Goal: Register for event/course

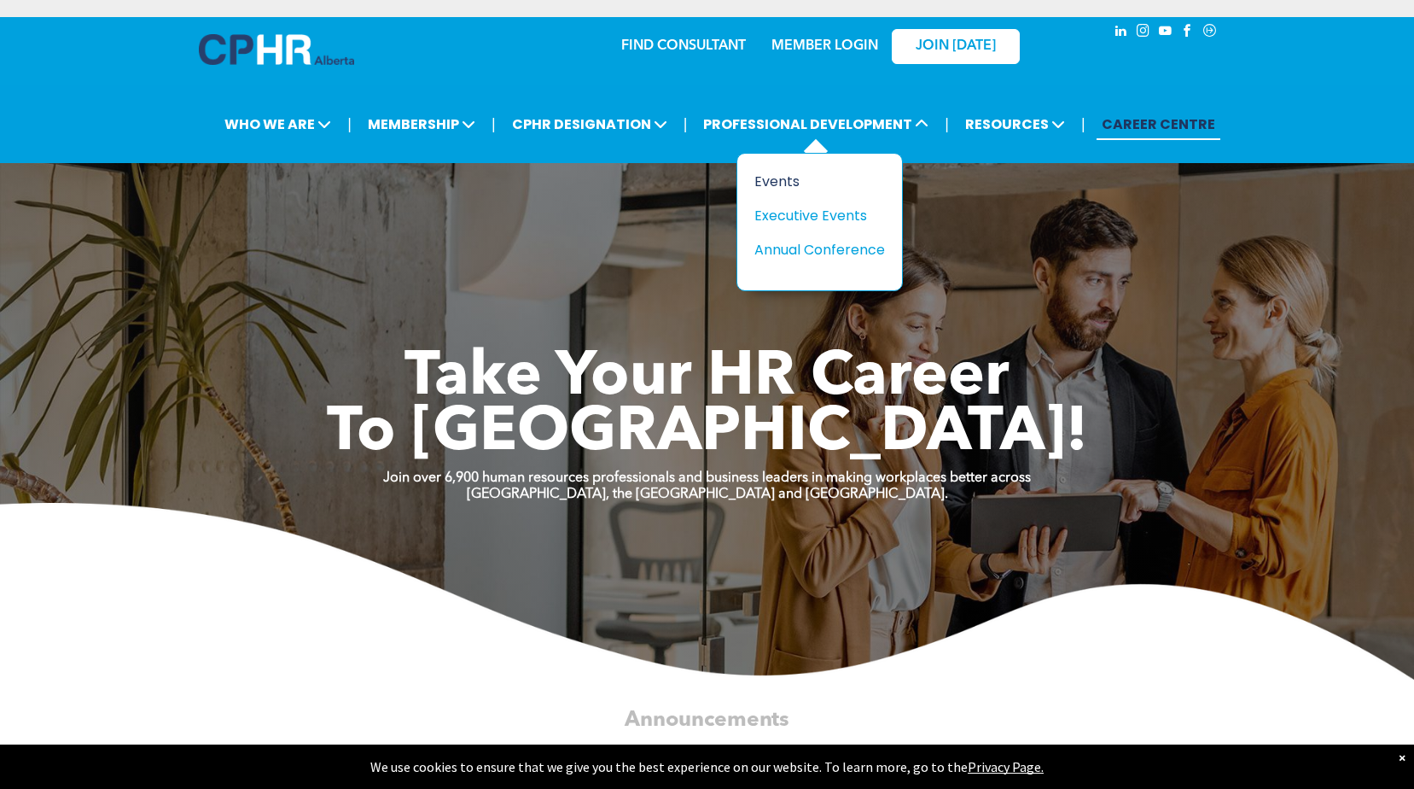
click at [783, 177] on div "Events" at bounding box center [813, 181] width 118 height 21
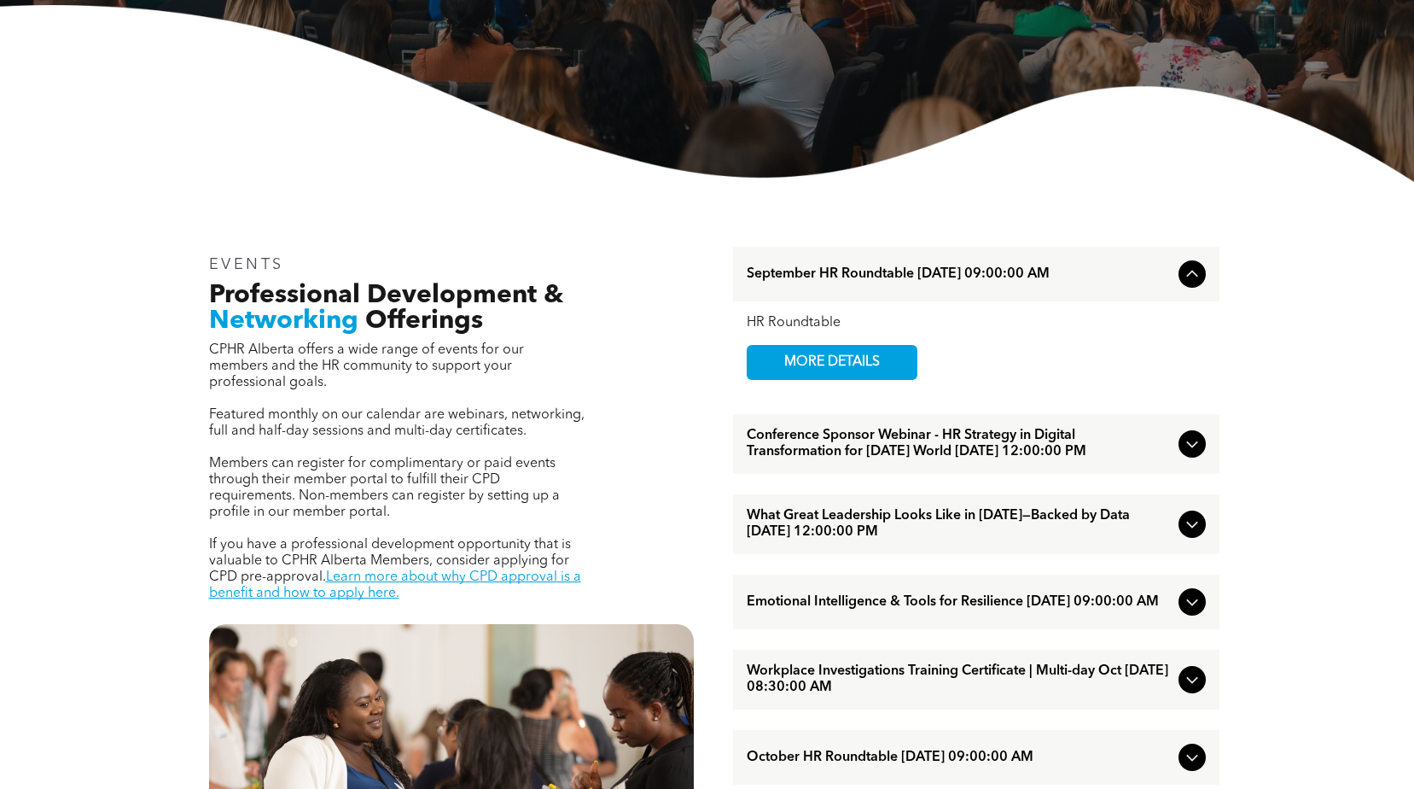
scroll to position [597, 0]
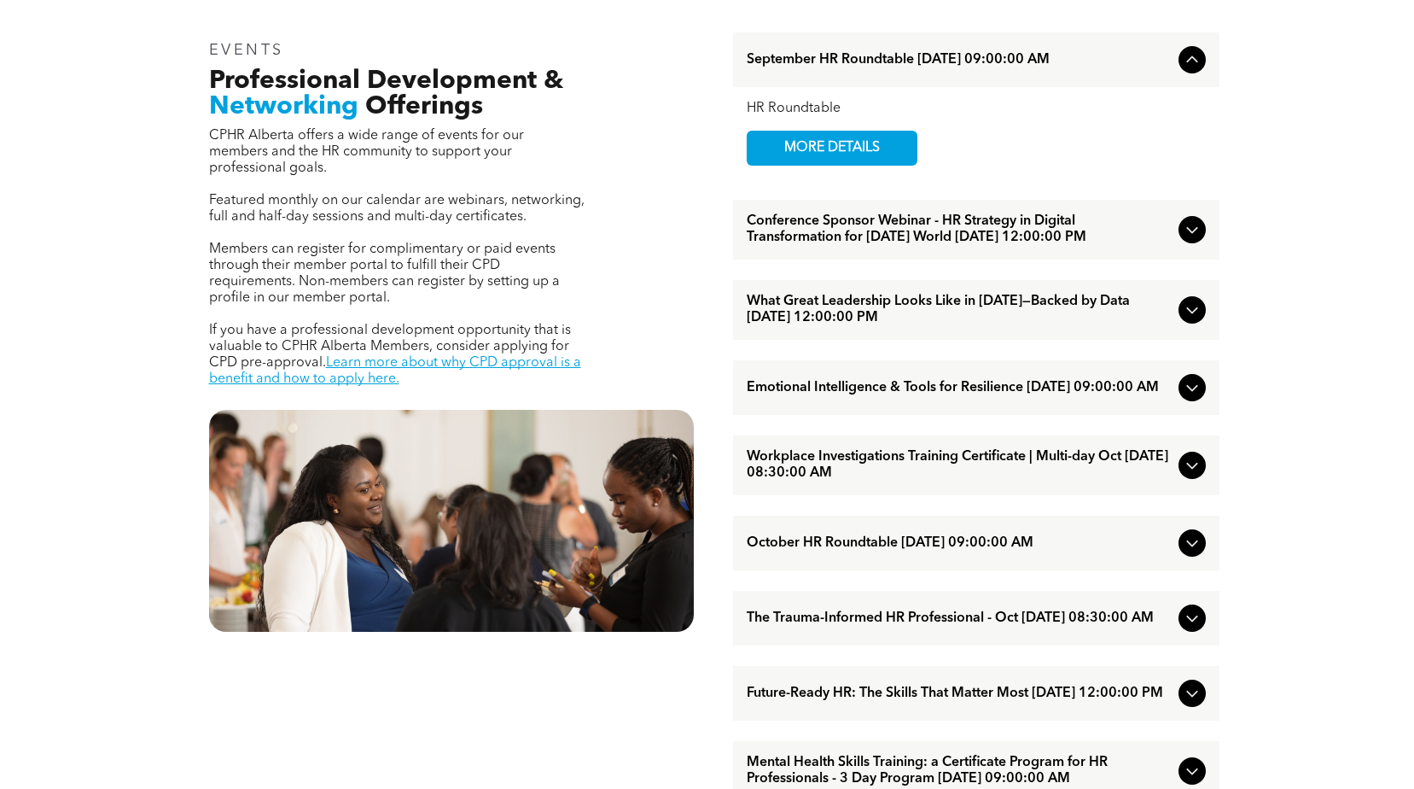
click at [844, 319] on span "What Great Leadership Looks Like in [DATE]—Backed by Data [DATE] 12:00:00 PM" at bounding box center [959, 310] width 425 height 32
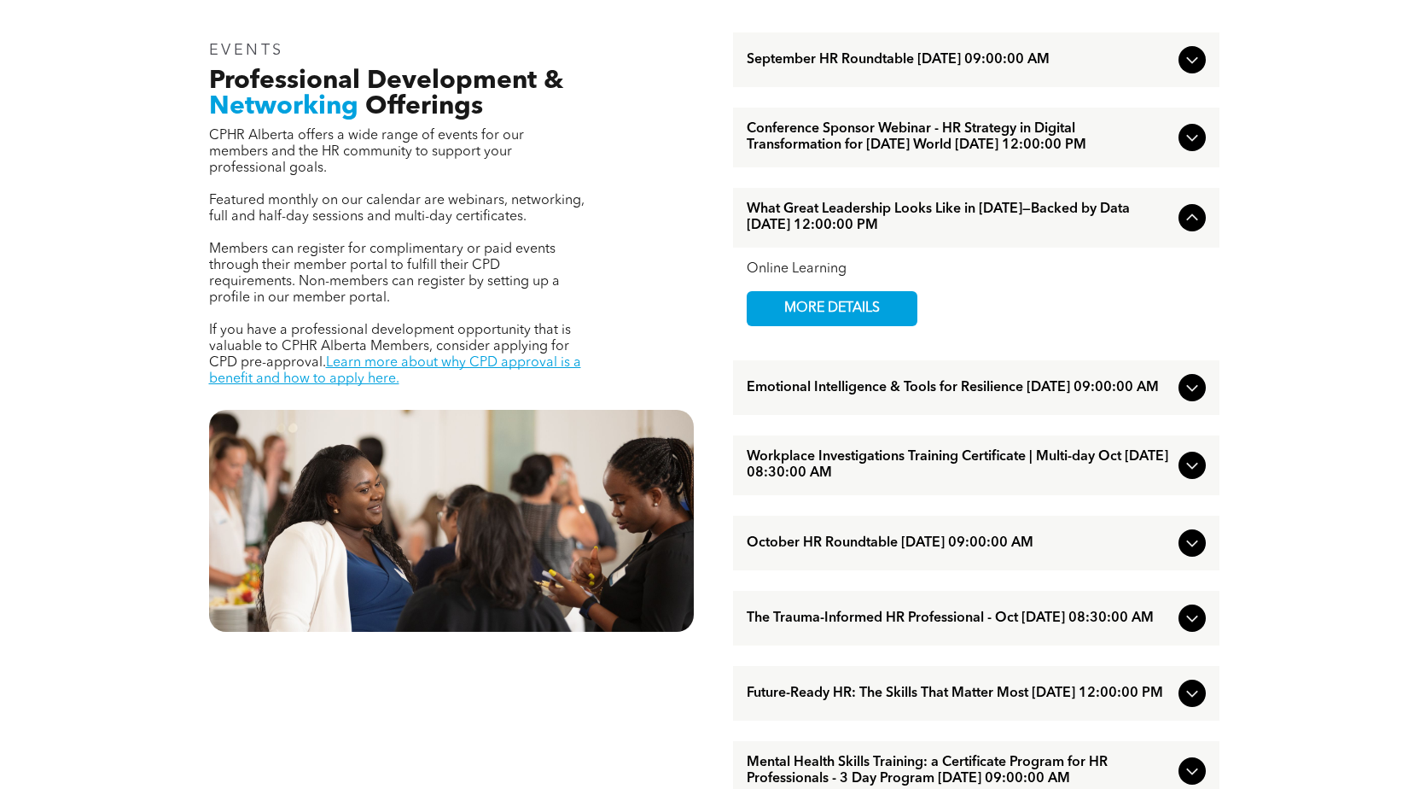
click at [844, 319] on span "MORE DETAILS" at bounding box center [832, 308] width 135 height 33
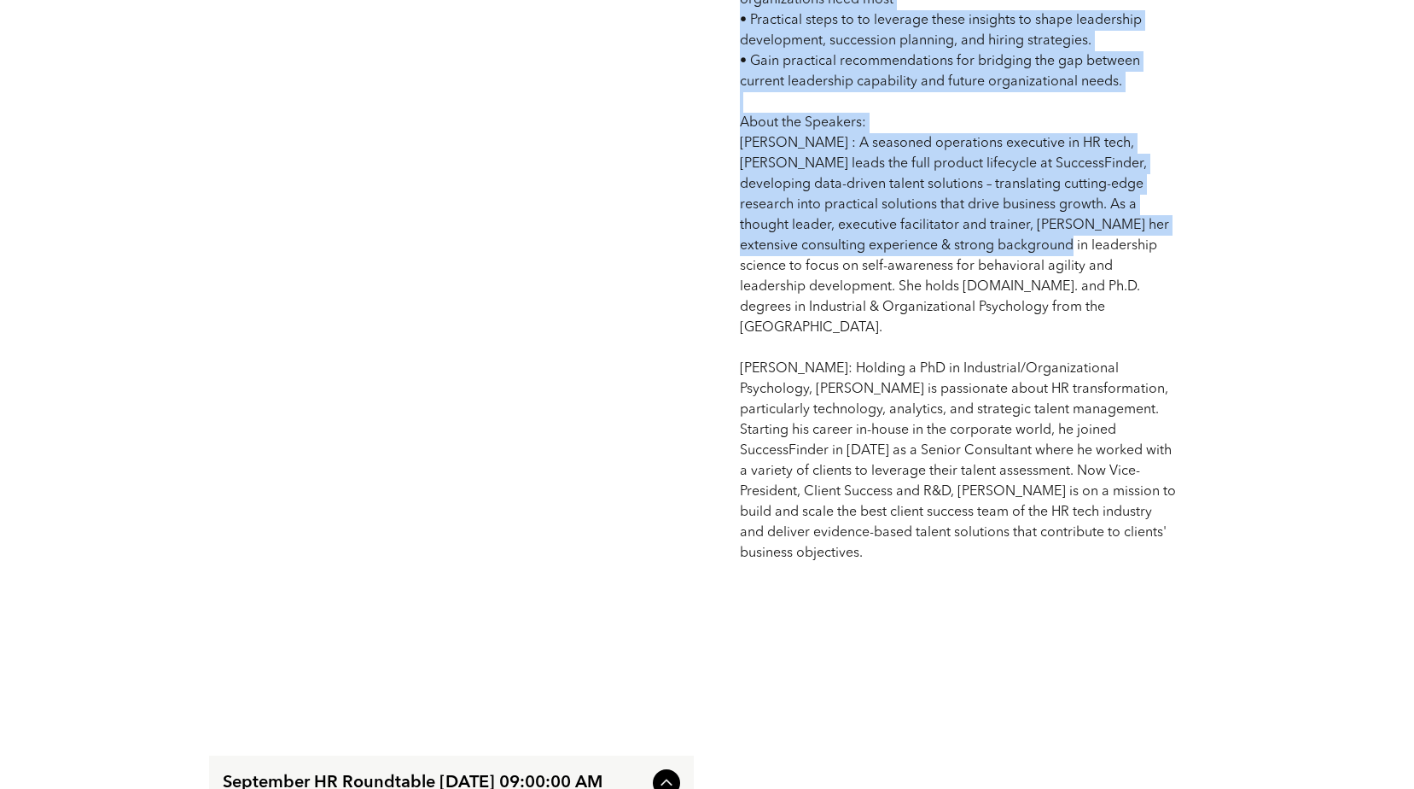
scroll to position [1237, 0]
drag, startPoint x: 236, startPoint y: 171, endPoint x: 1133, endPoint y: 536, distance: 968.5
click at [1133, 536] on div "What Great Leadership Looks Like in 2025—Backed by Data Online Learning What Gr…" at bounding box center [707, 86] width 1024 height 1210
copy div "What Great Leadership Looks Like in 2025—Backed by Data Online Learning What Gr…"
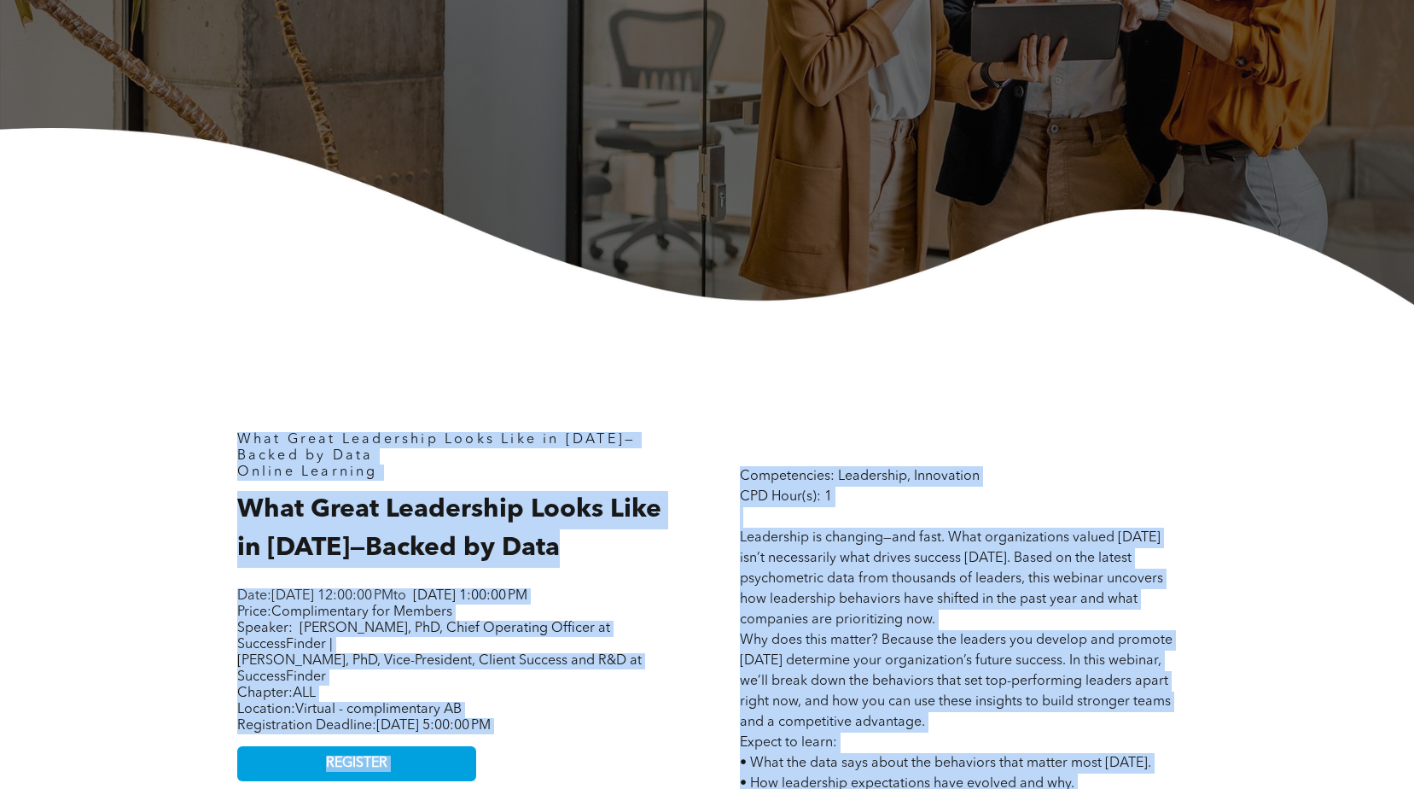
scroll to position [597, 0]
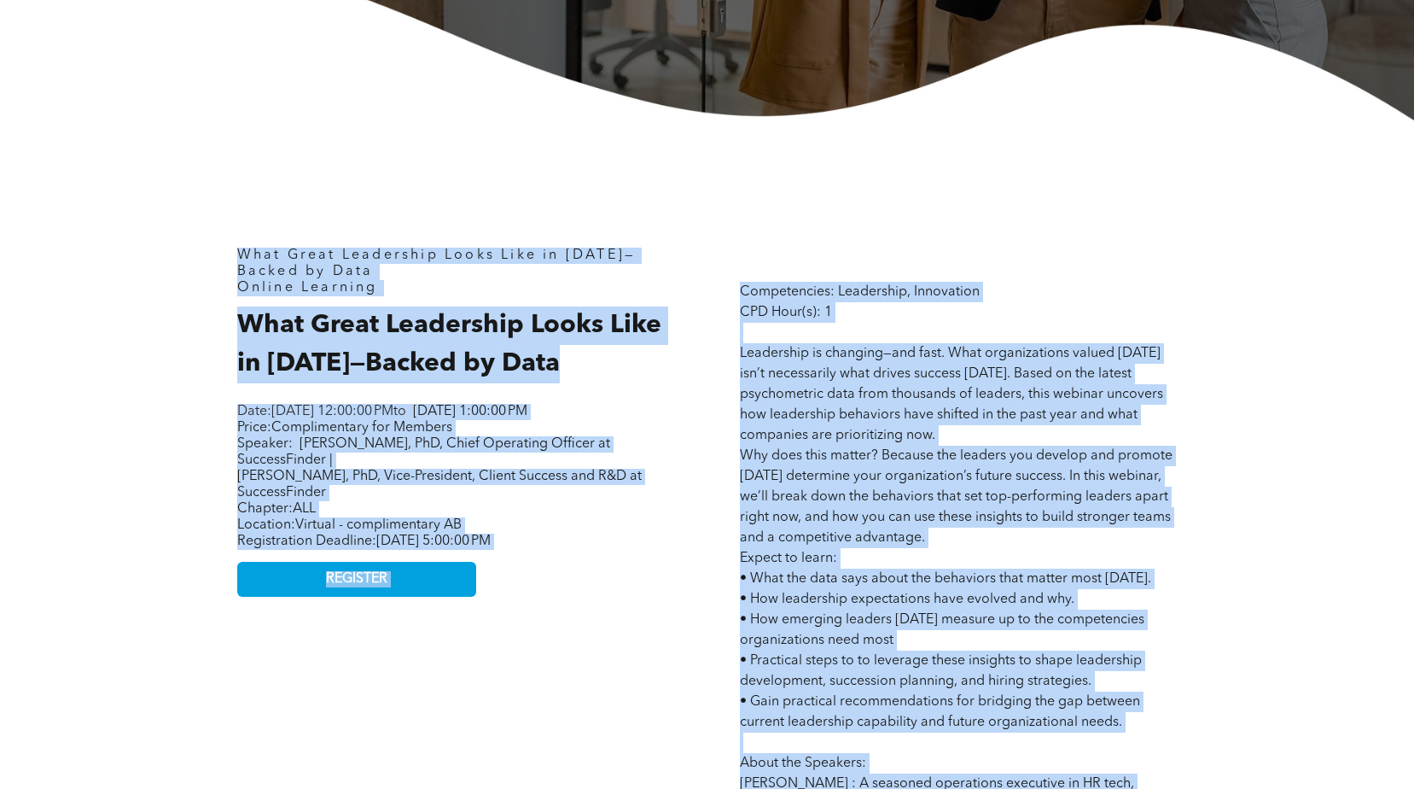
drag, startPoint x: 570, startPoint y: 602, endPoint x: 495, endPoint y: 597, distance: 75.2
click at [570, 602] on div "What Great Leadership Looks Like in 2025—Backed by Data Online Learning What Gr…" at bounding box center [456, 726] width 464 height 984
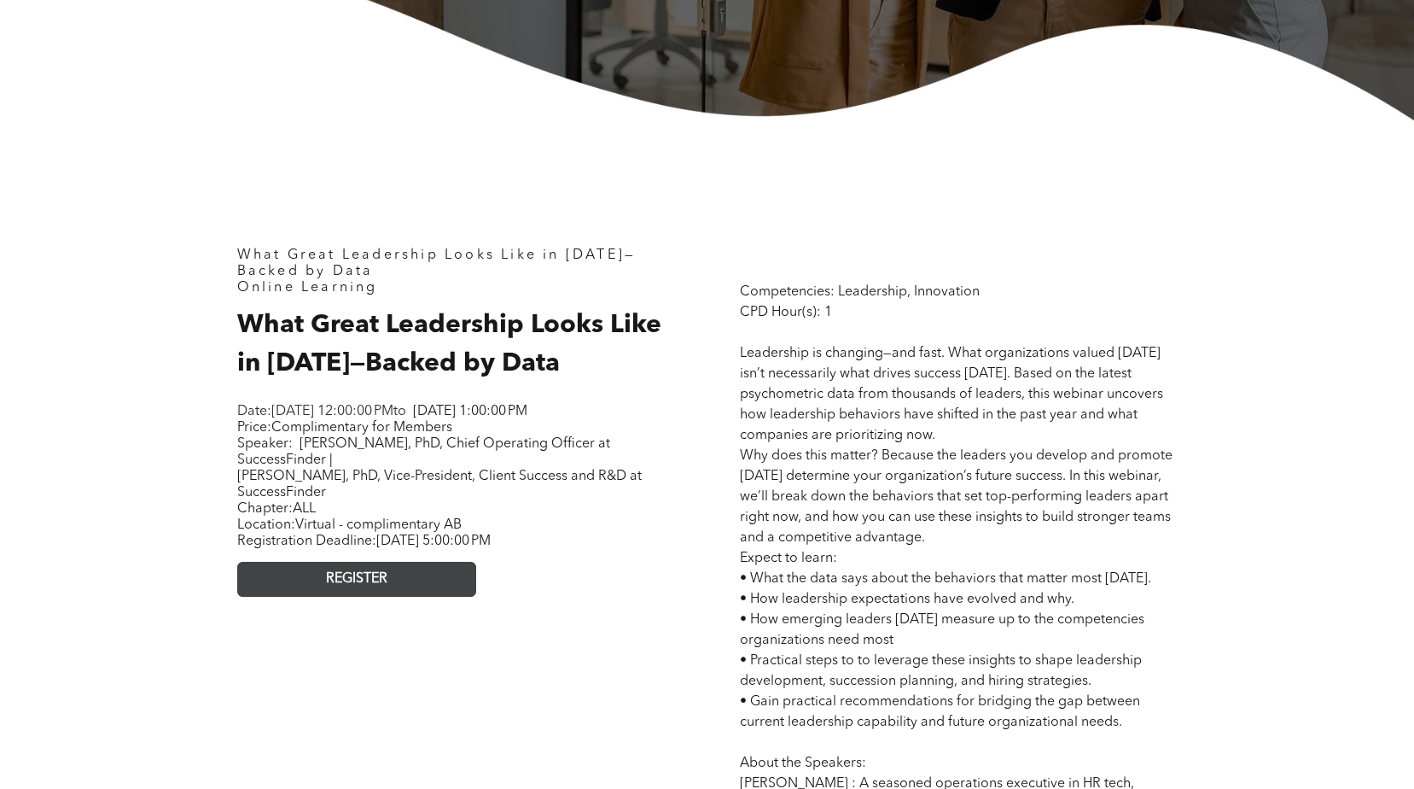
click at [350, 587] on span "REGISTER" at bounding box center [356, 579] width 61 height 16
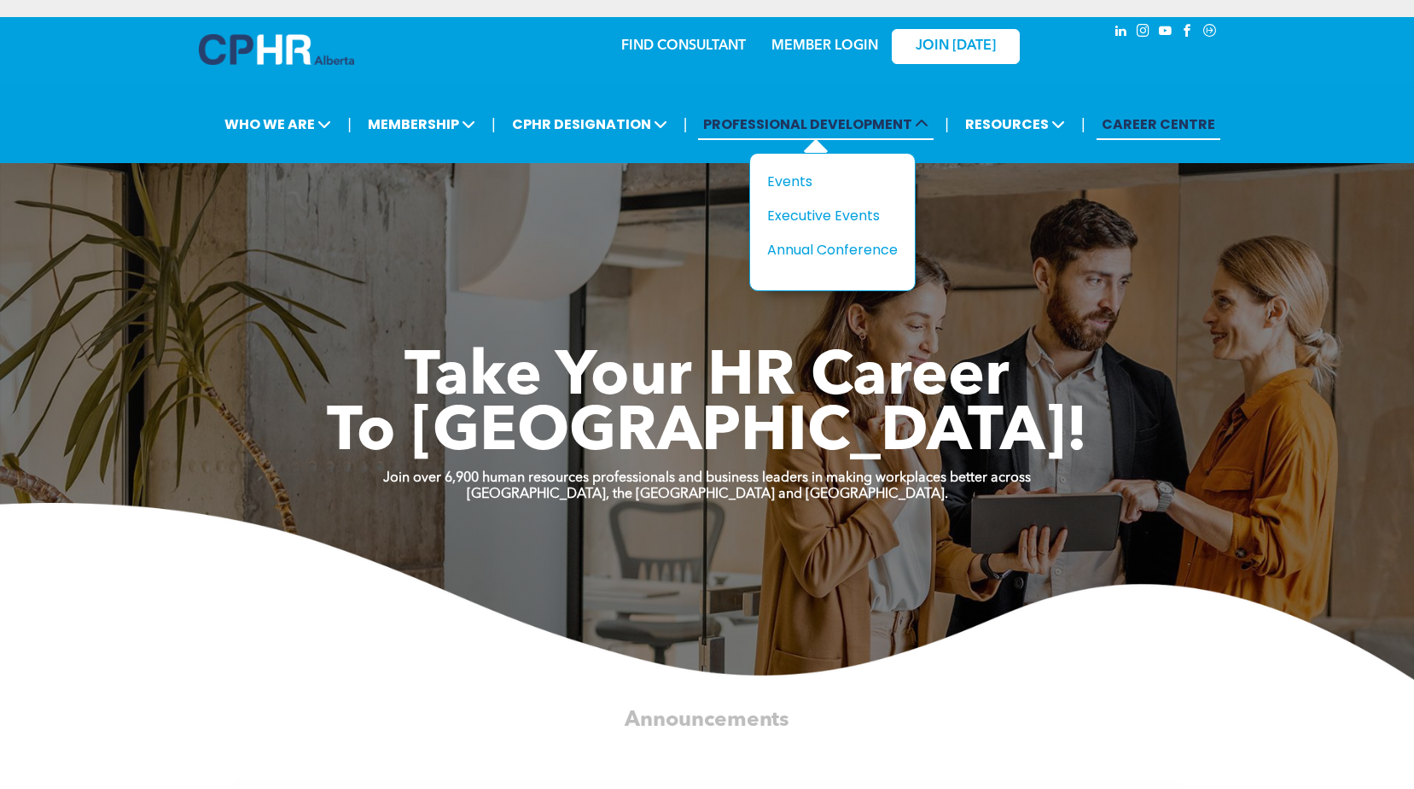
click at [873, 114] on span "PROFESSIONAL DEVELOPMENT" at bounding box center [816, 124] width 236 height 32
click at [788, 177] on div "Events" at bounding box center [826, 181] width 118 height 21
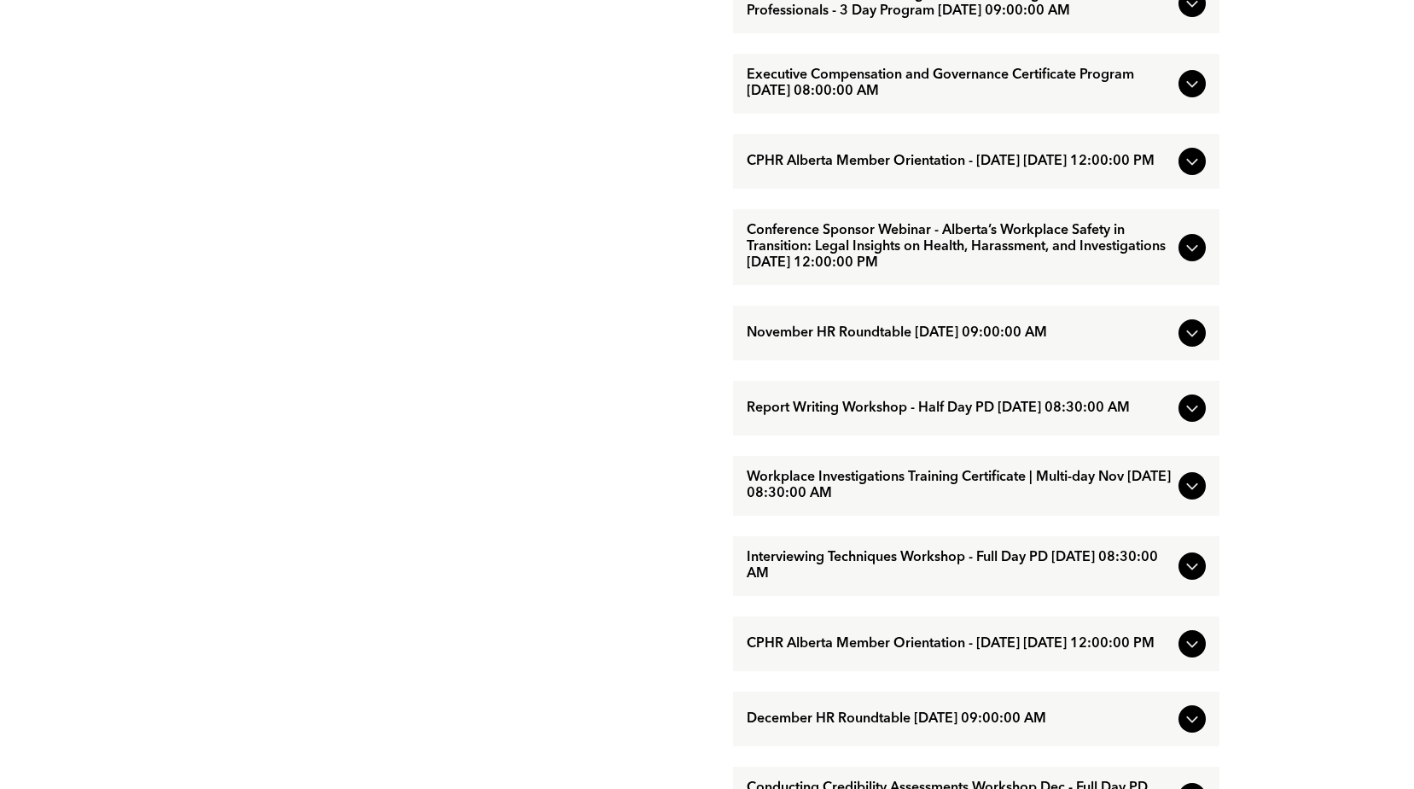
scroll to position [1366, 0]
click at [912, 271] on span "Conference Sponsor Webinar - Alberta’s Workplace Safety in Transition: Legal In…" at bounding box center [959, 246] width 425 height 49
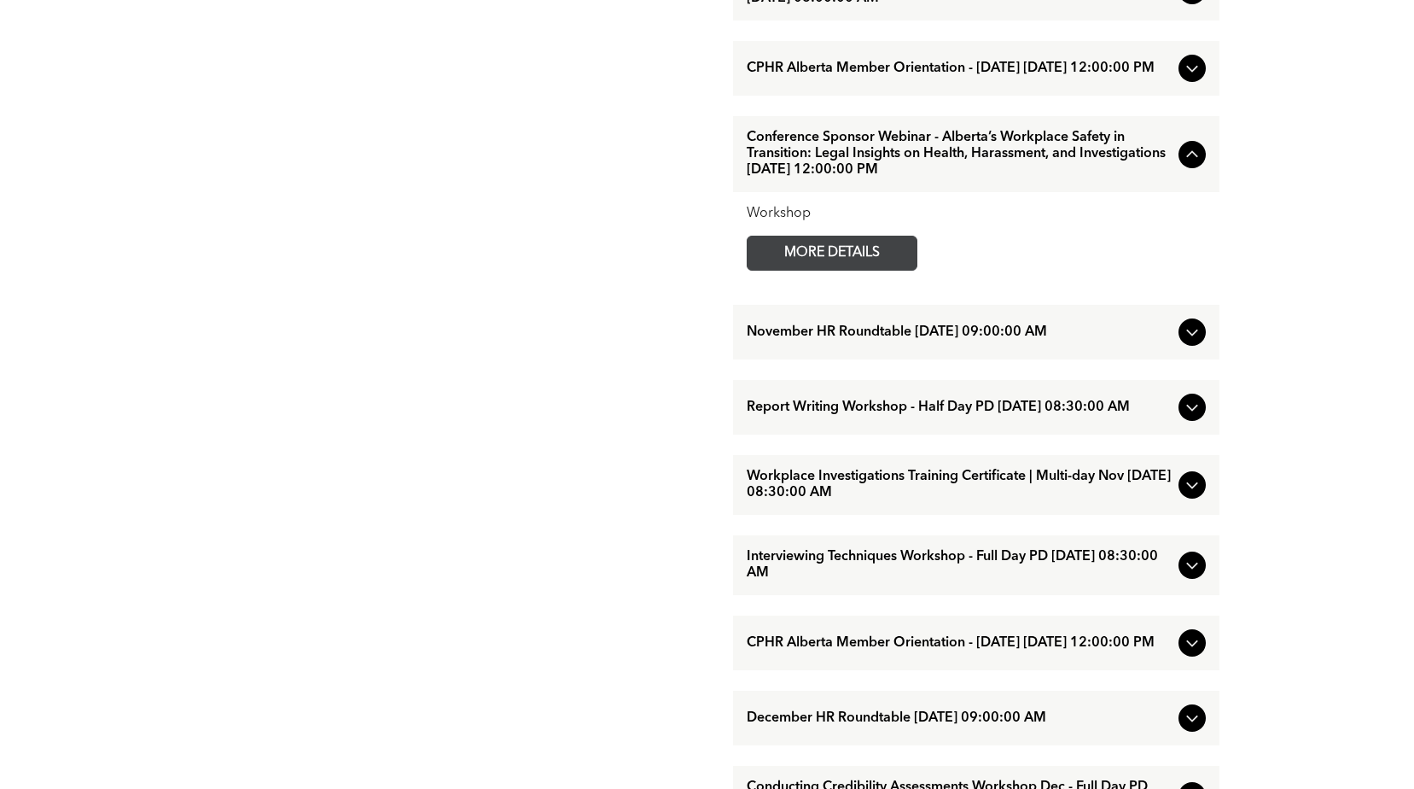
click at [859, 270] on span "MORE DETAILS" at bounding box center [832, 252] width 135 height 33
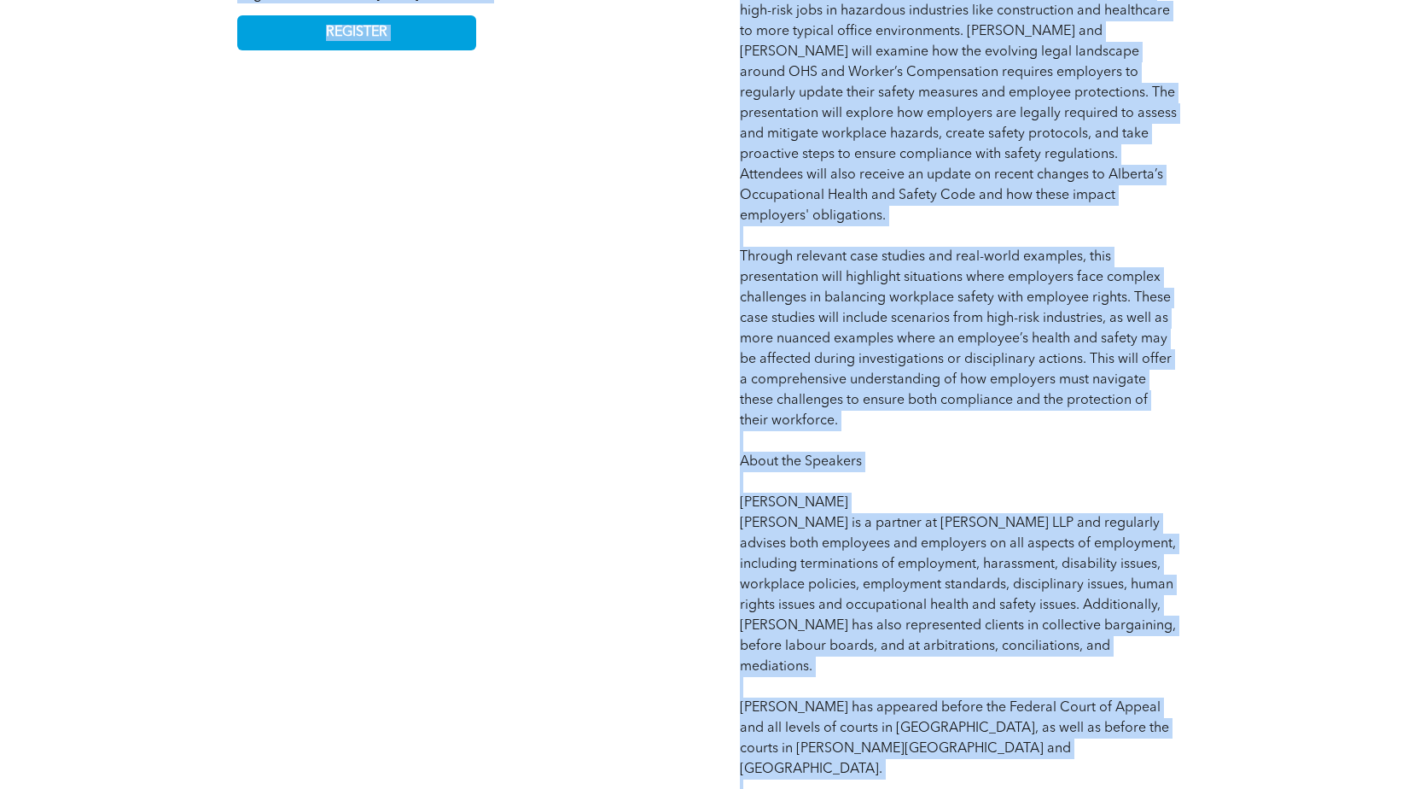
scroll to position [1616, 0]
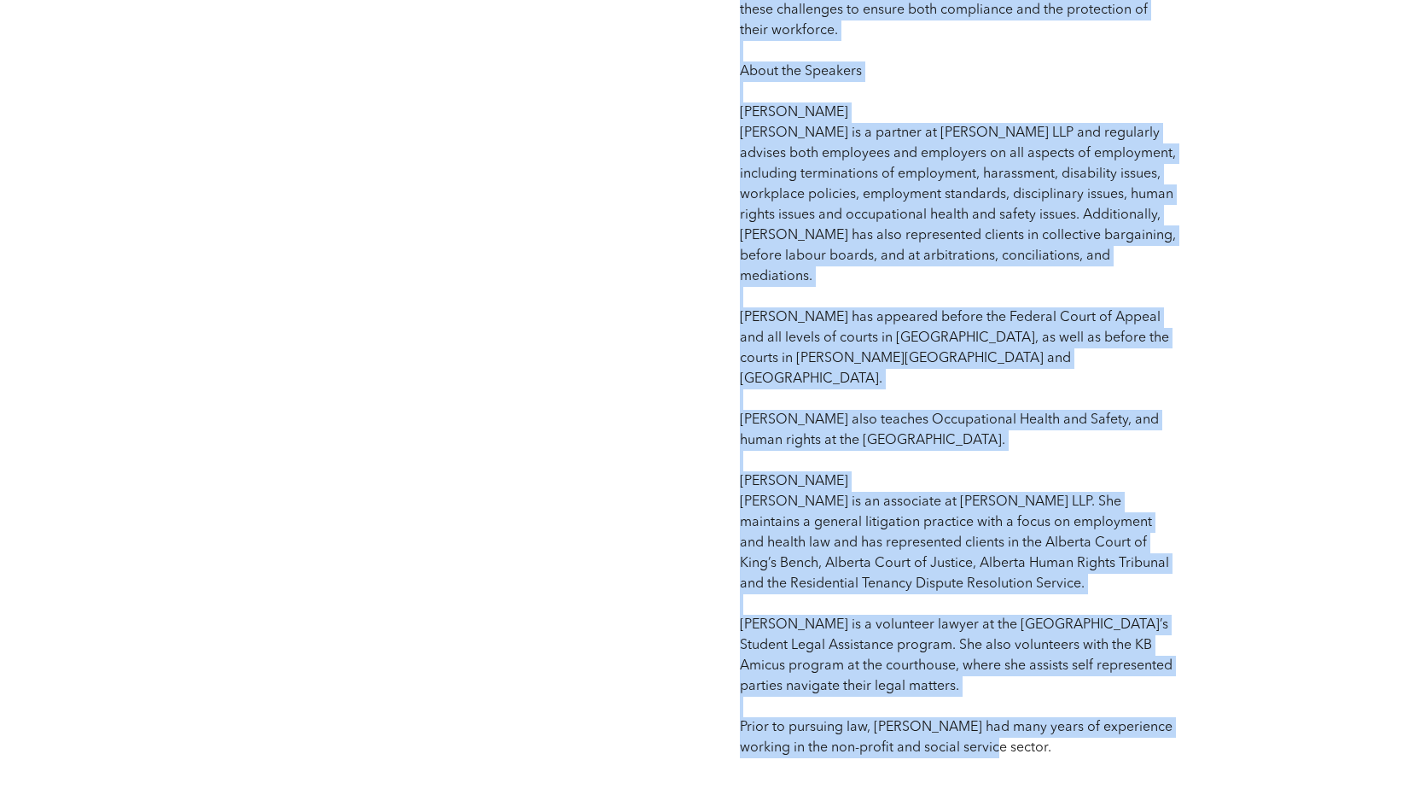
drag, startPoint x: 233, startPoint y: 338, endPoint x: 1142, endPoint y: 697, distance: 977.4
copy div "Conference Sponsor Webinar - Alberta’s Workplace Safety in Transition: Legal In…"
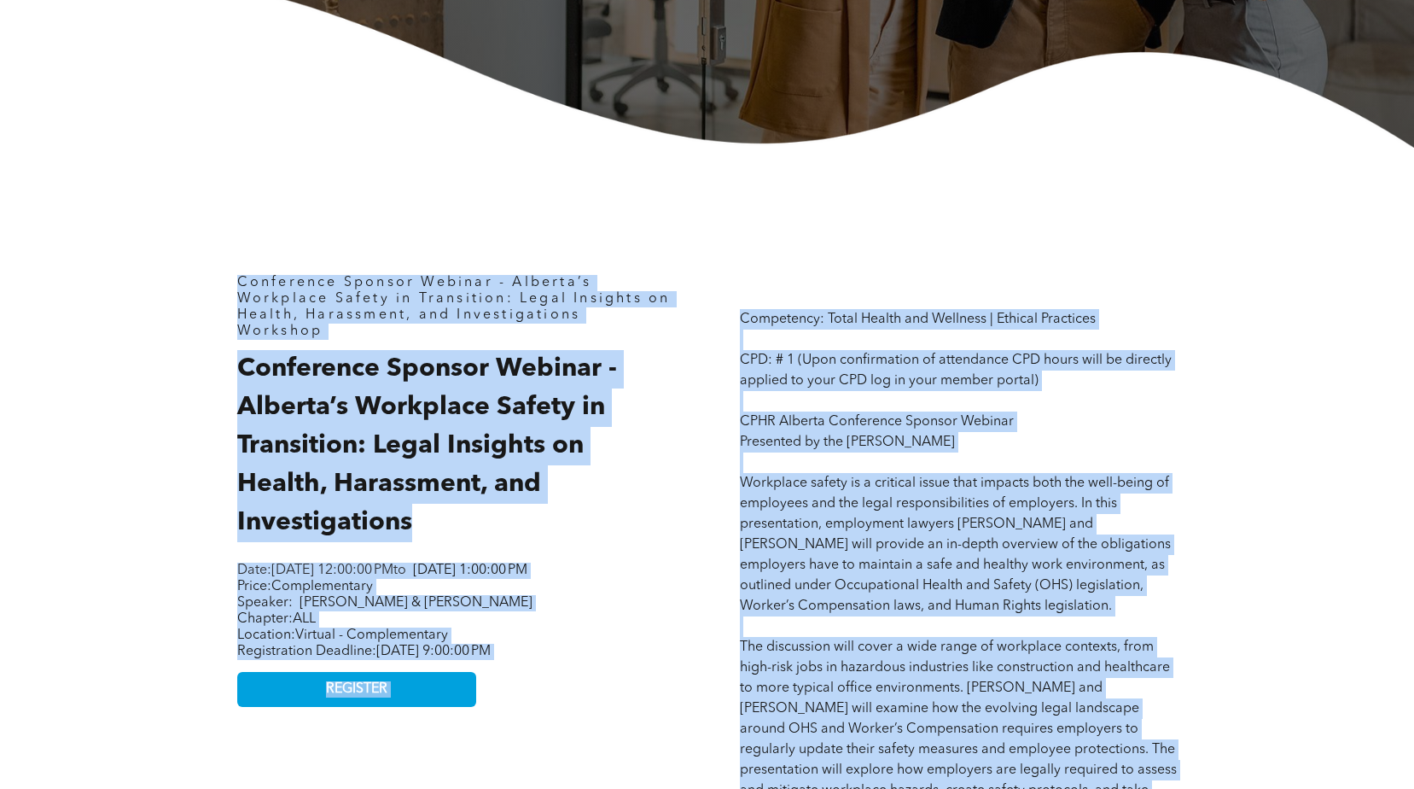
scroll to position [336, 0]
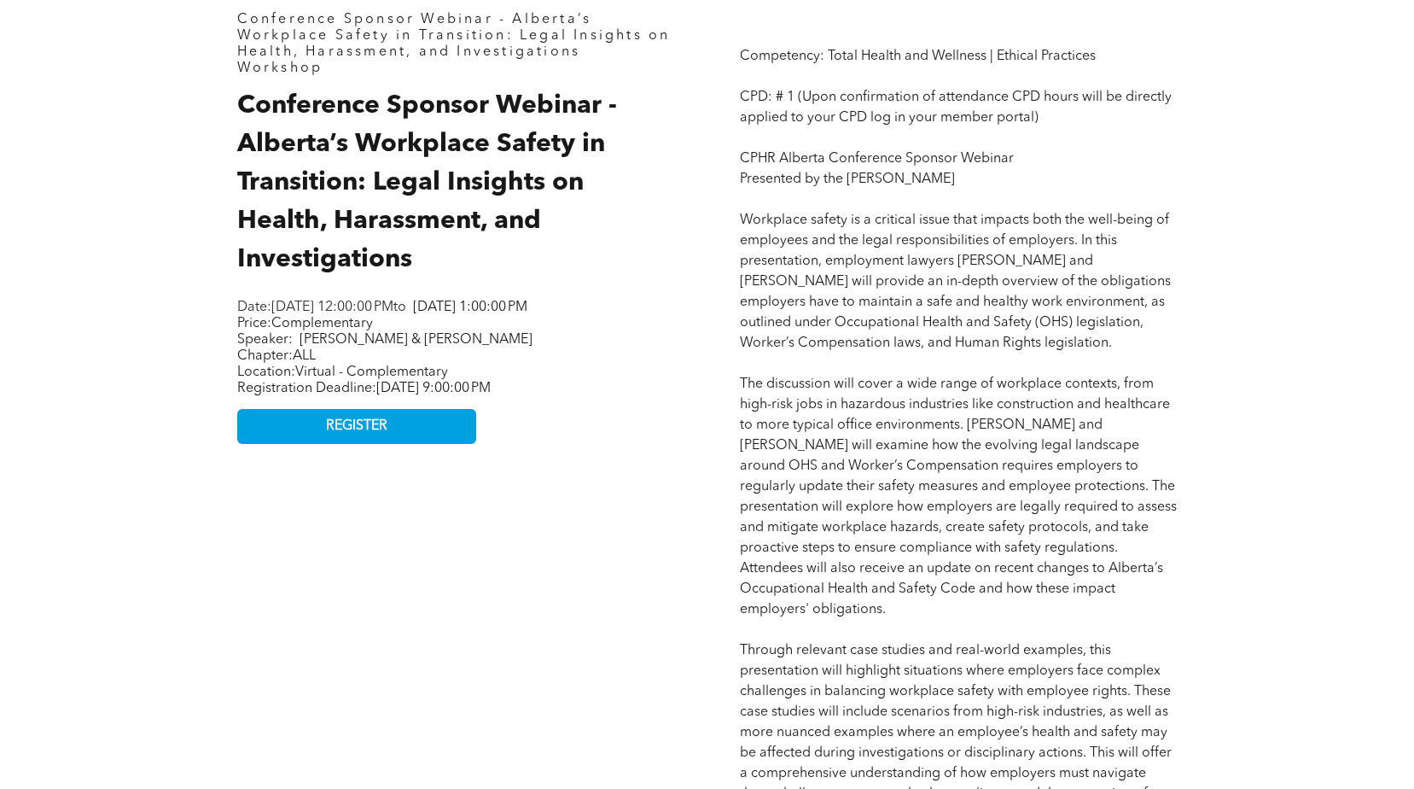
scroll to position [1019, 0]
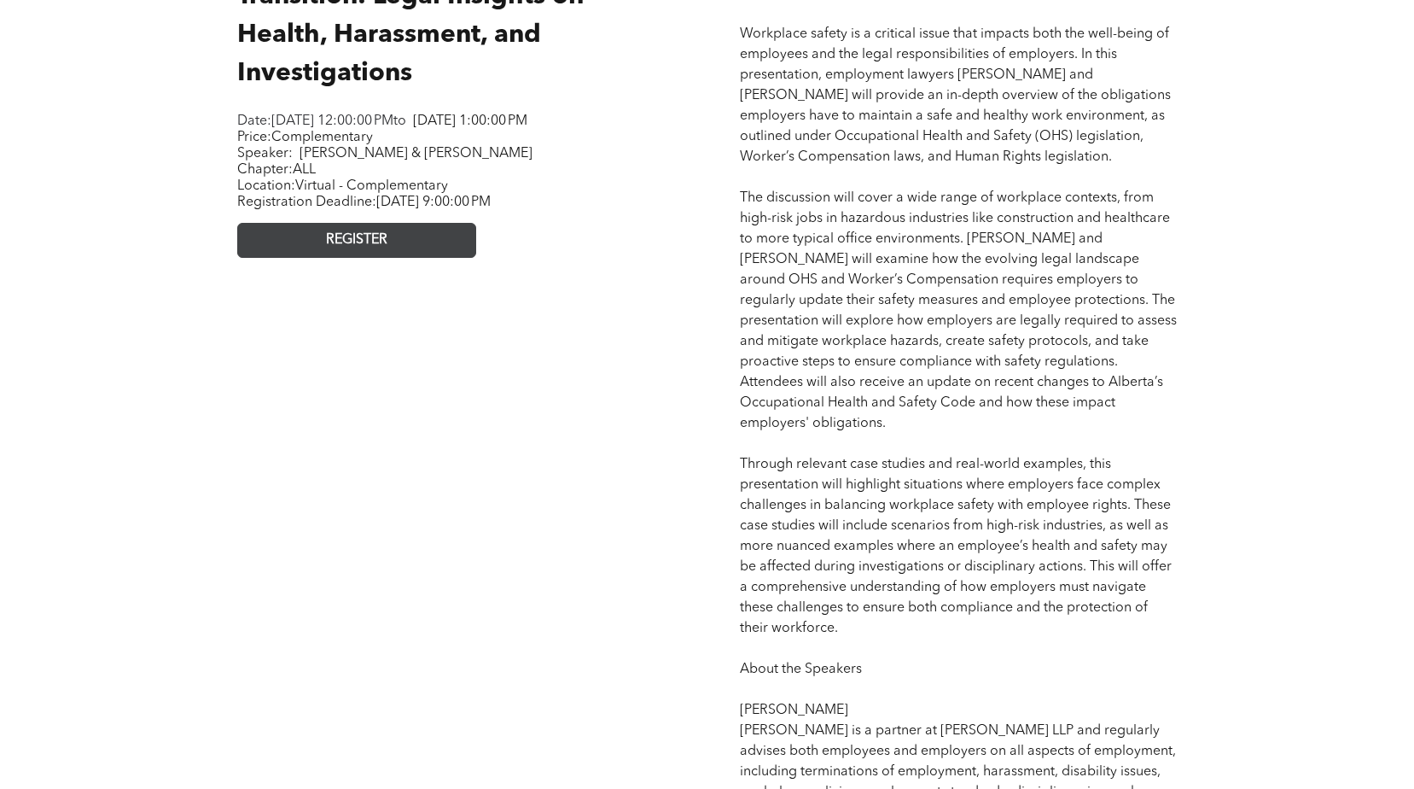
click at [375, 248] on span "REGISTER" at bounding box center [356, 240] width 61 height 16
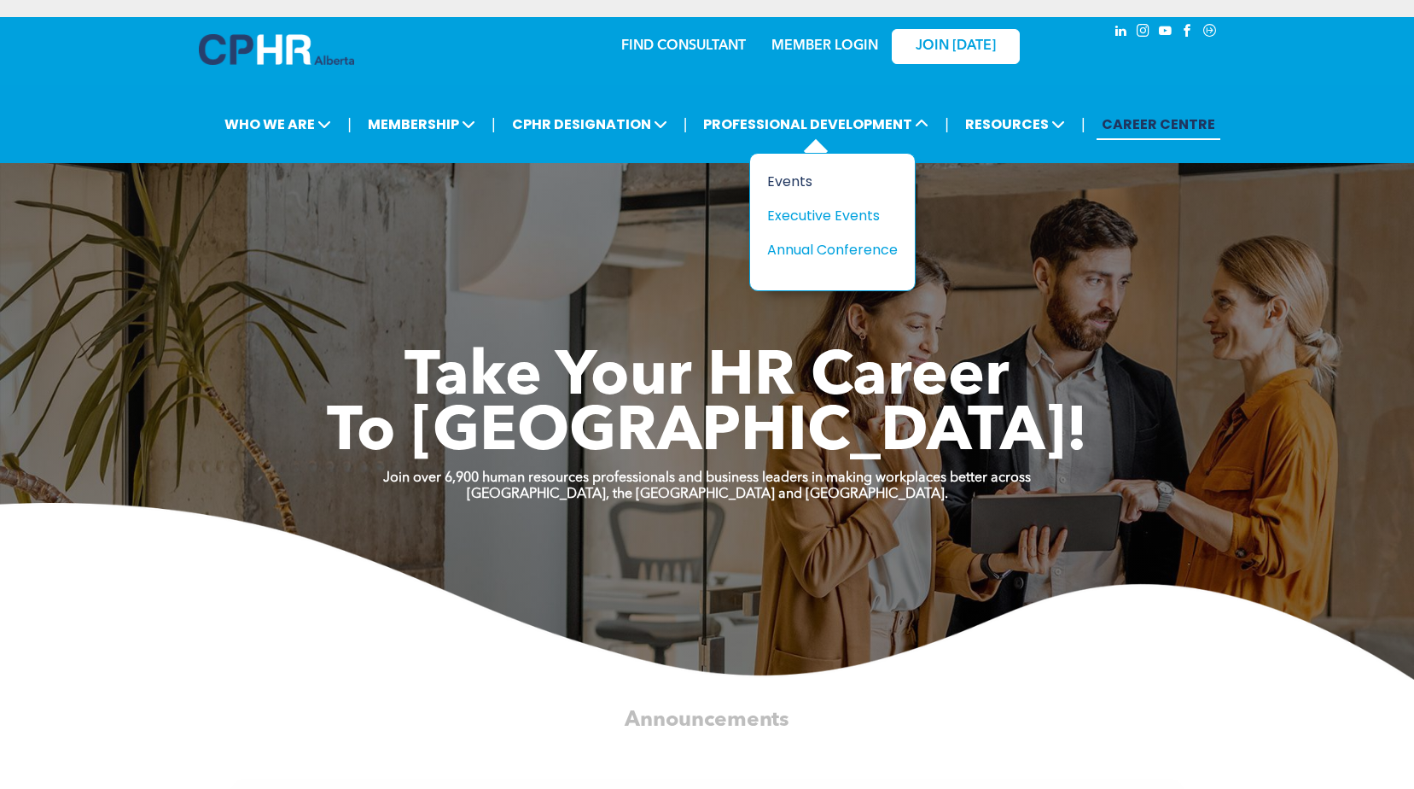
click at [799, 177] on div "Events" at bounding box center [826, 181] width 118 height 21
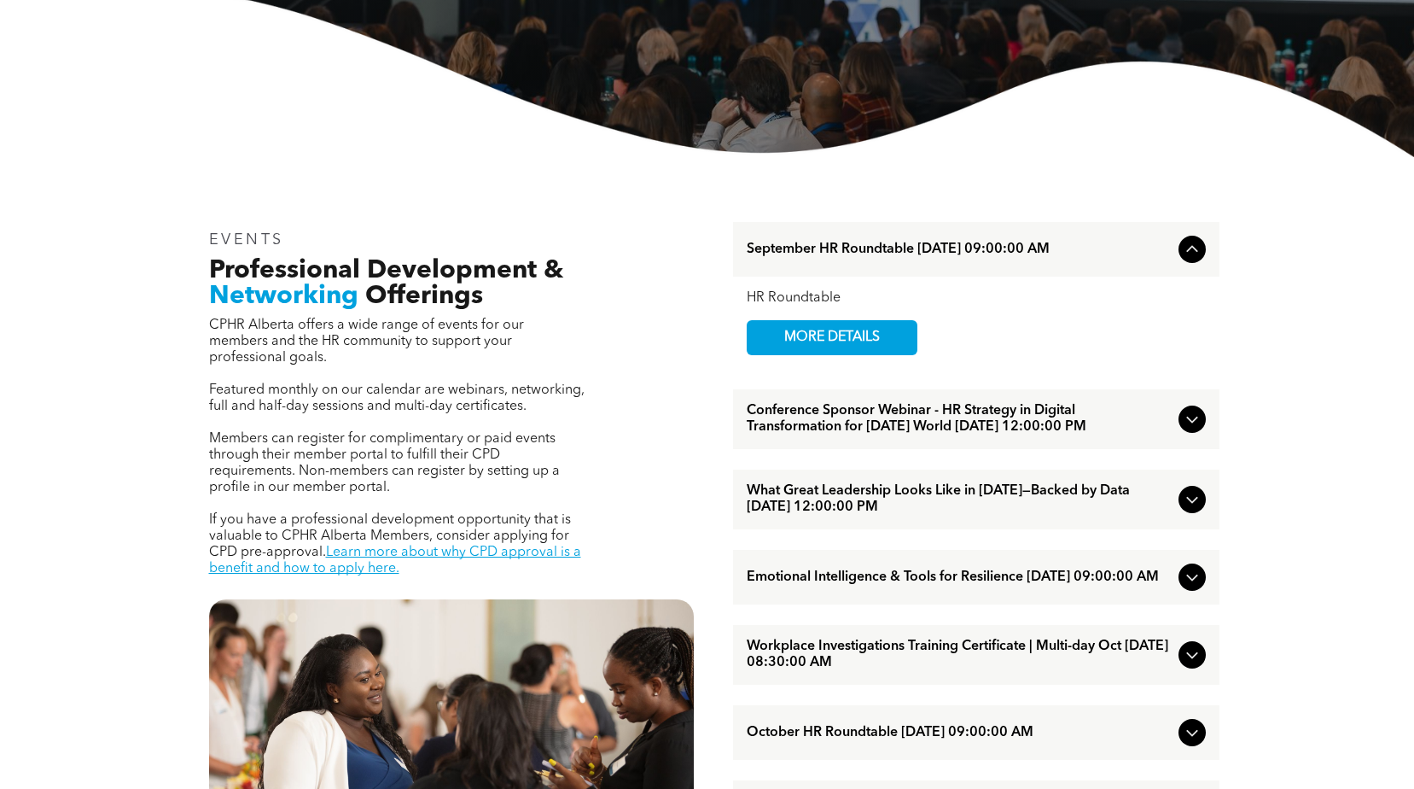
scroll to position [85, 0]
